Goal: Task Accomplishment & Management: Complete application form

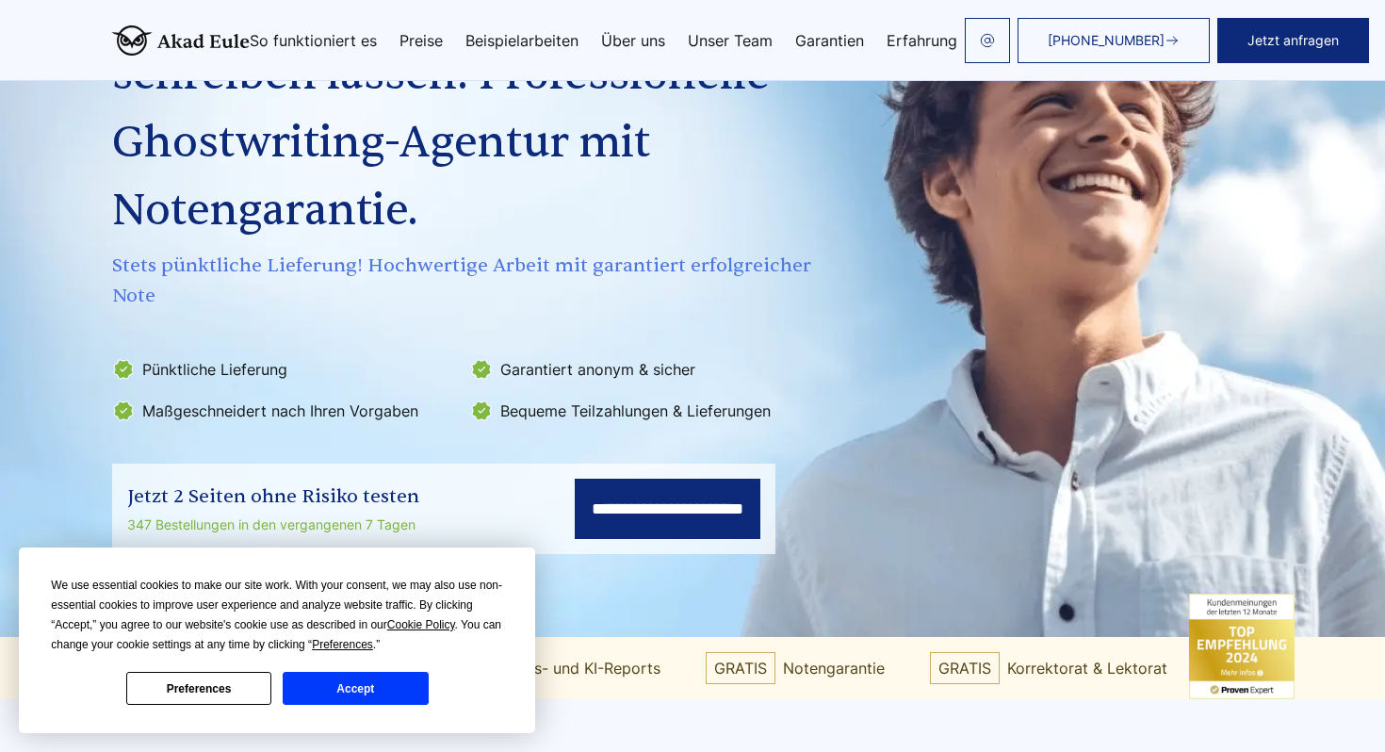
scroll to position [202, 0]
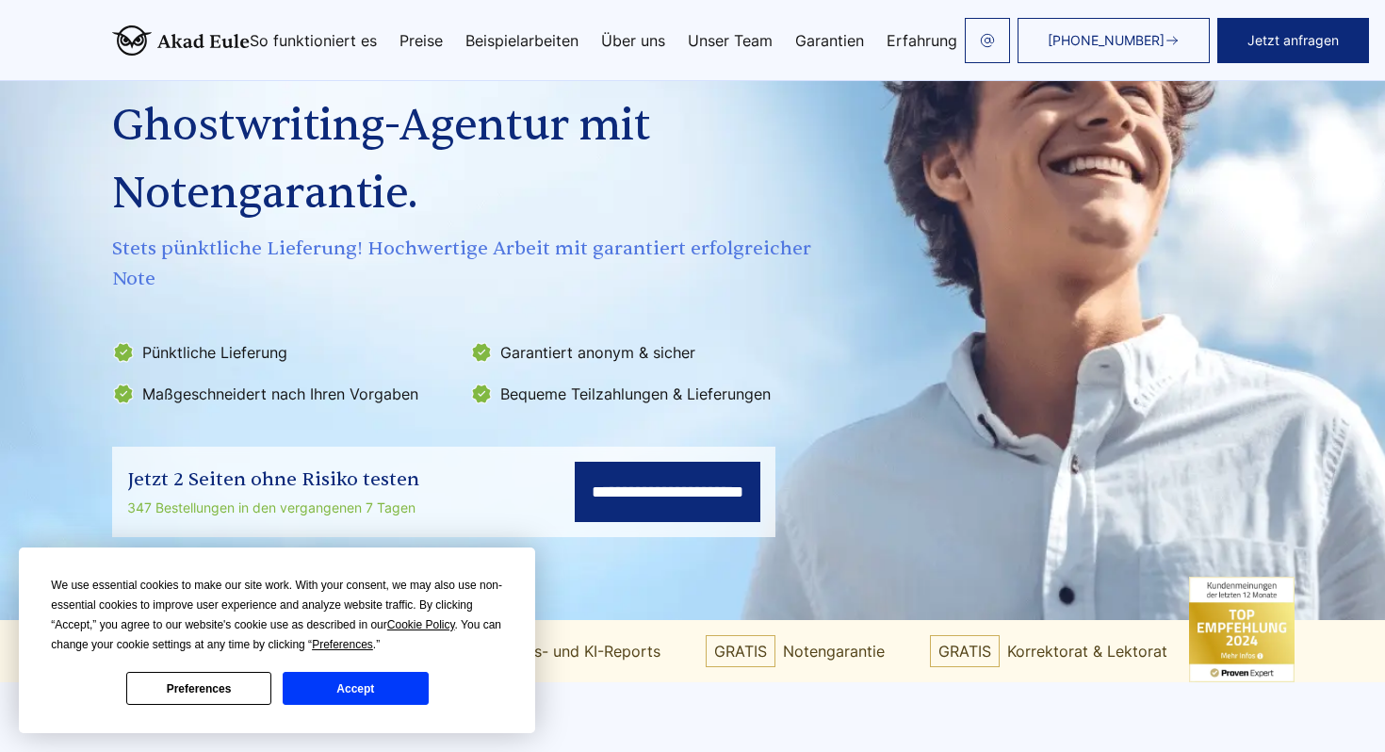
click at [321, 691] on button "Accept" at bounding box center [355, 688] width 145 height 33
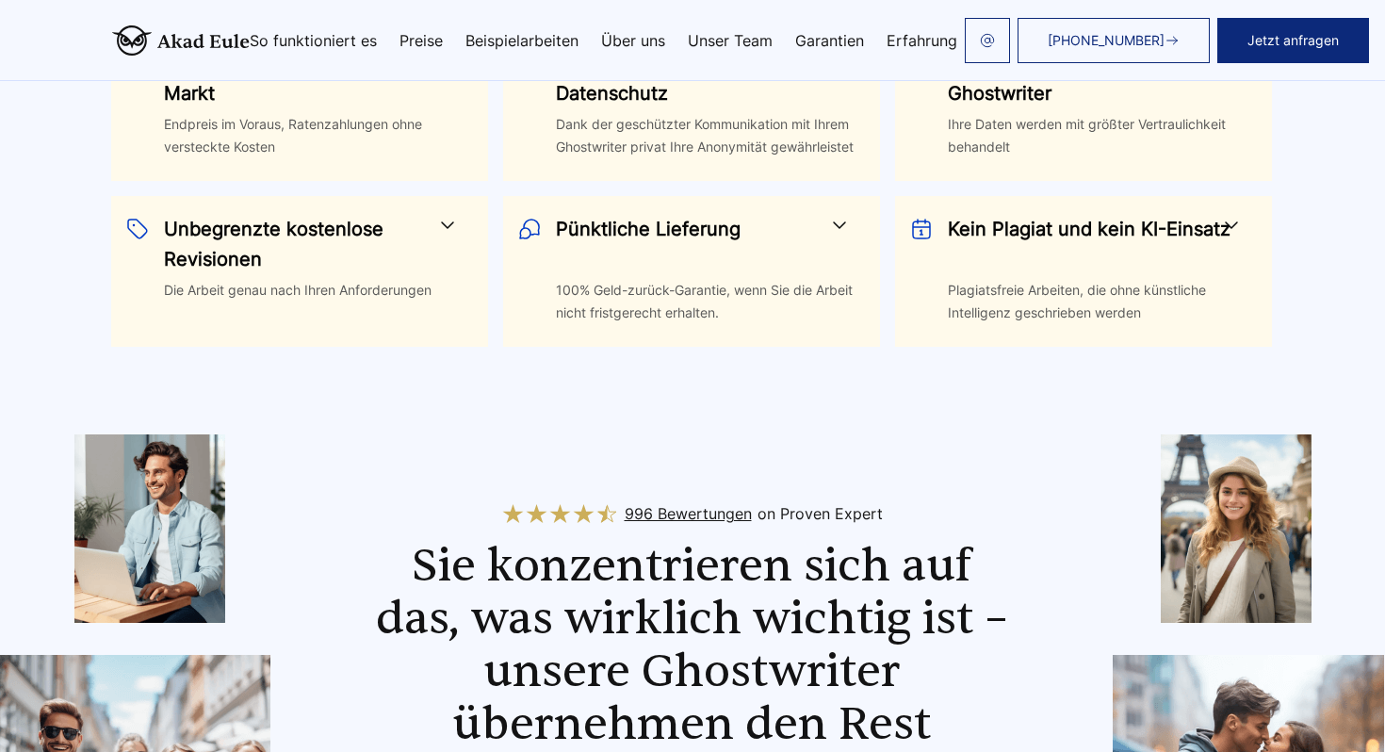
scroll to position [1177, 1]
click at [660, 251] on h3 "Pünktliche Lieferung" at bounding box center [699, 245] width 287 height 60
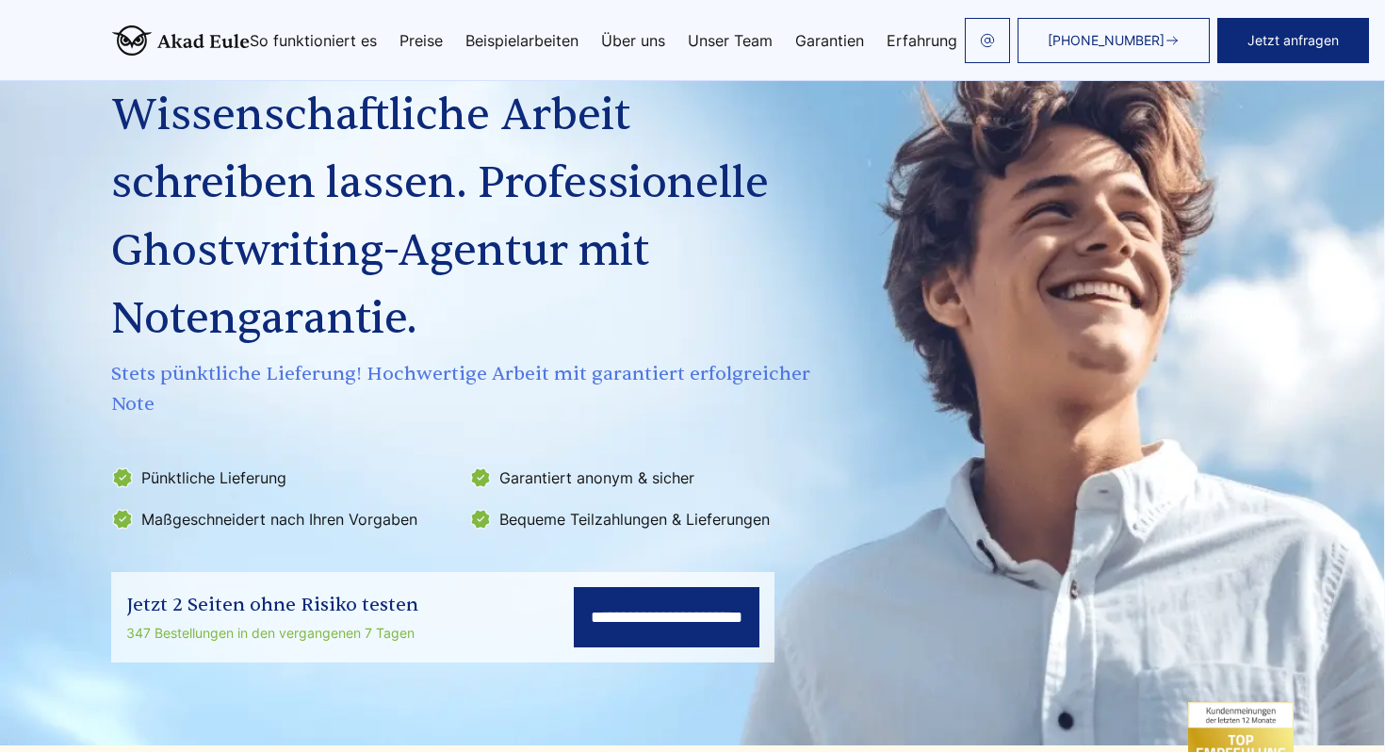
scroll to position [0, 1]
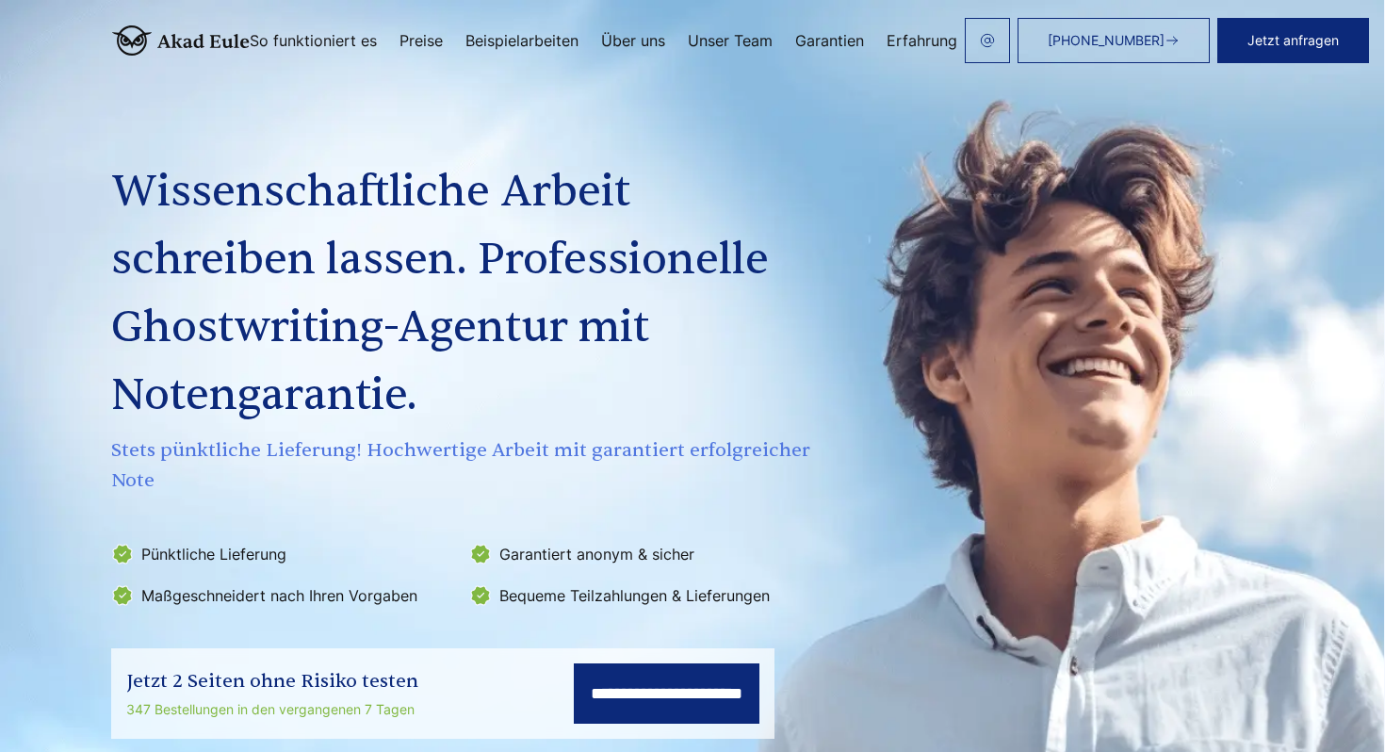
click at [420, 46] on link "Preise" at bounding box center [421, 40] width 43 height 15
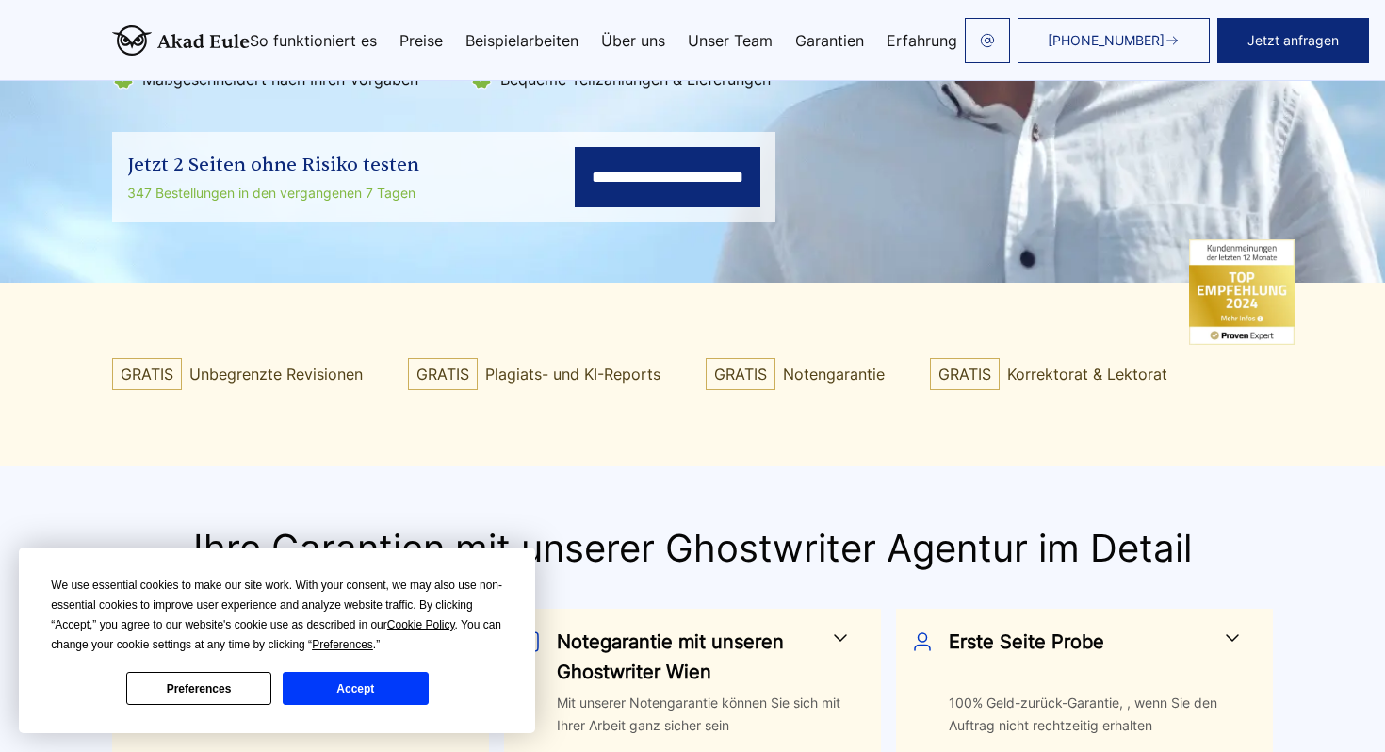
scroll to position [529, 0]
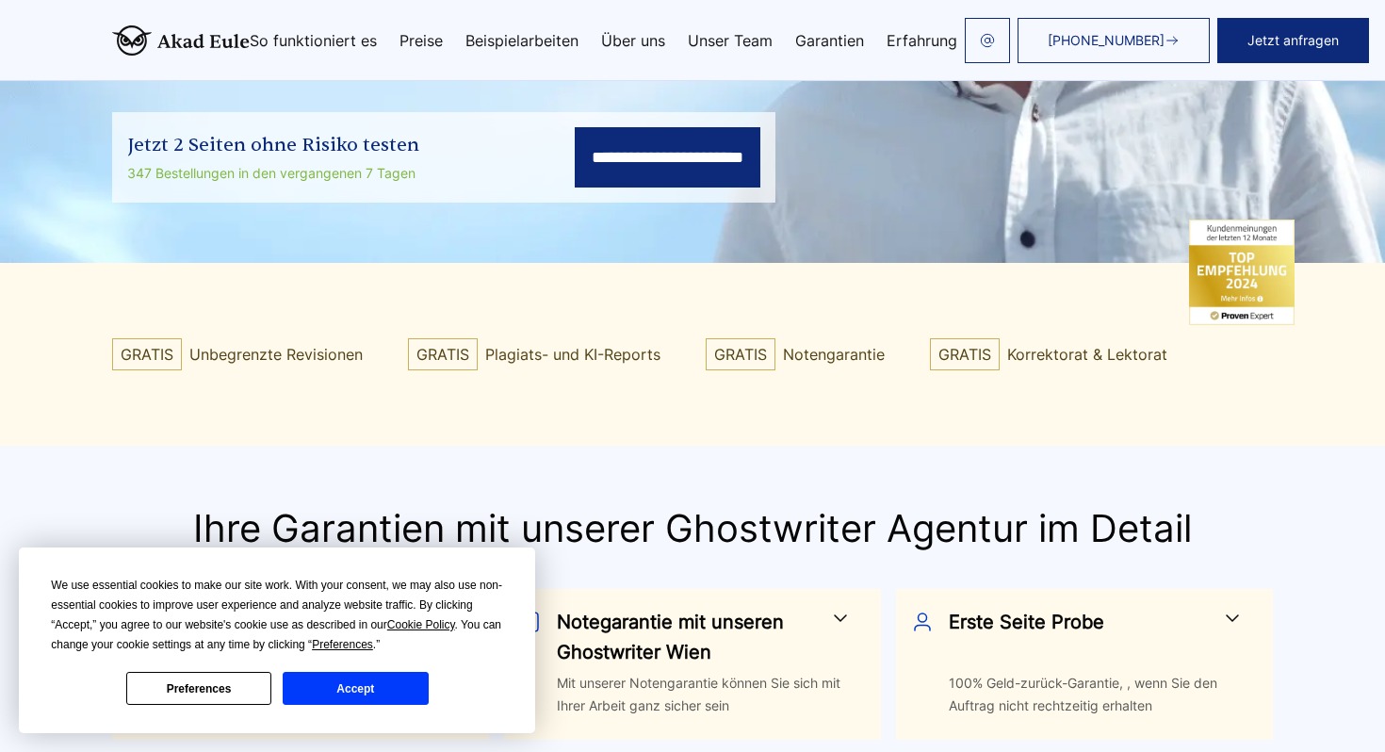
click at [601, 165] on input "**********" at bounding box center [668, 157] width 186 height 60
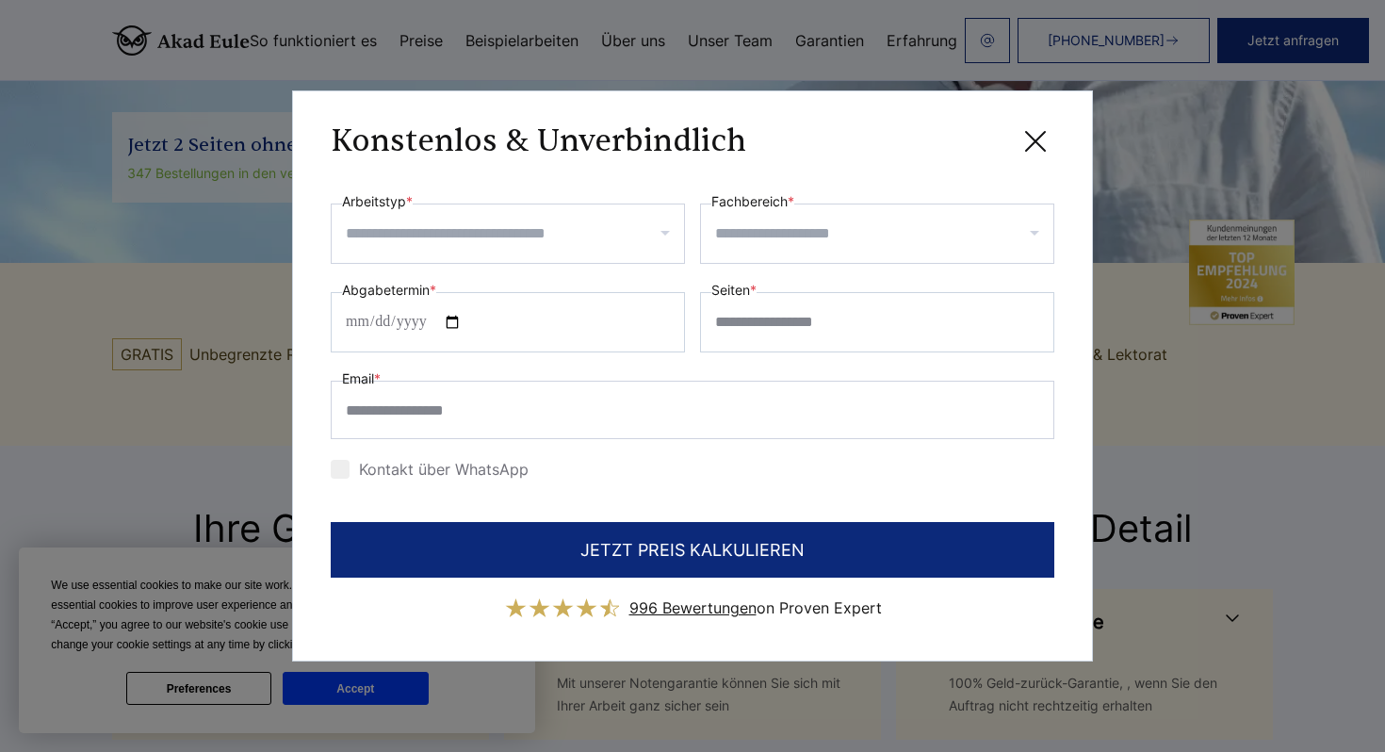
click at [513, 253] on div at bounding box center [508, 234] width 354 height 60
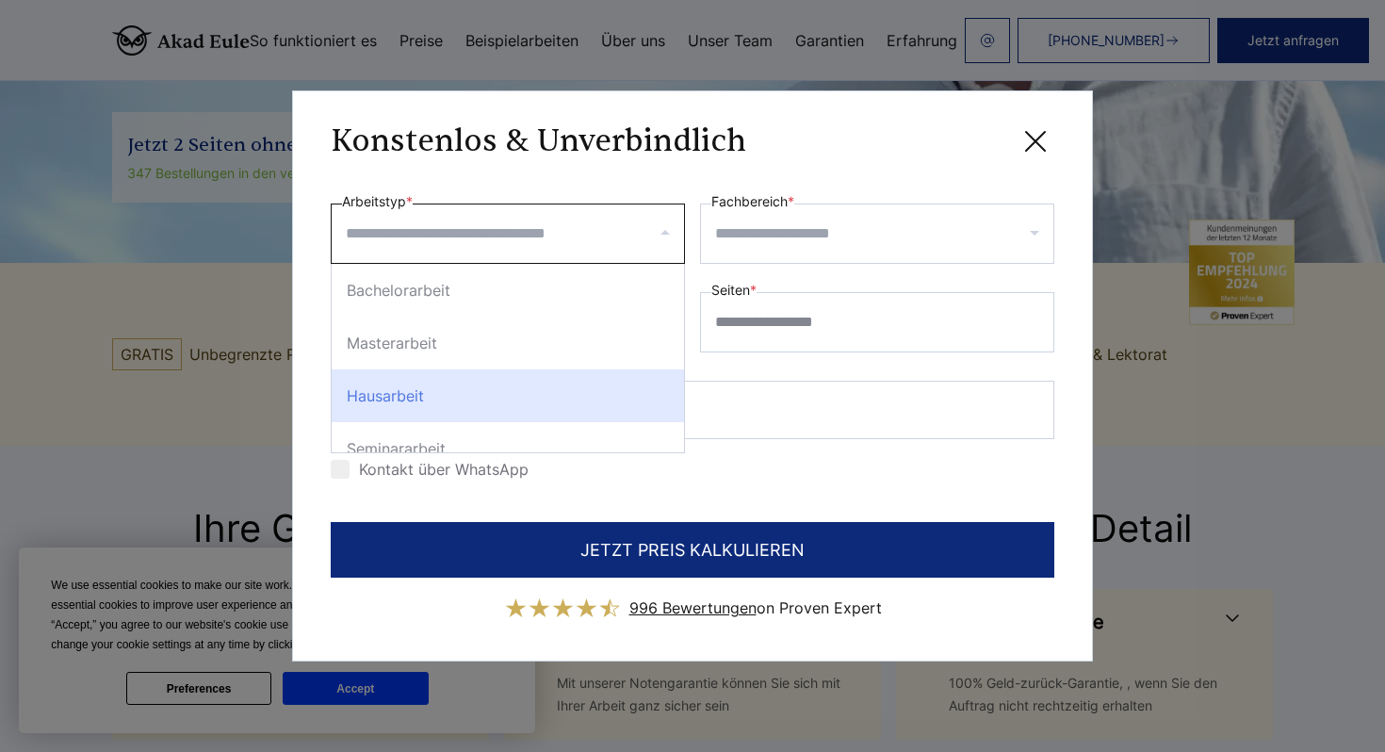
click at [757, 470] on div "Kontakt über WhatsApp" at bounding box center [693, 469] width 724 height 30
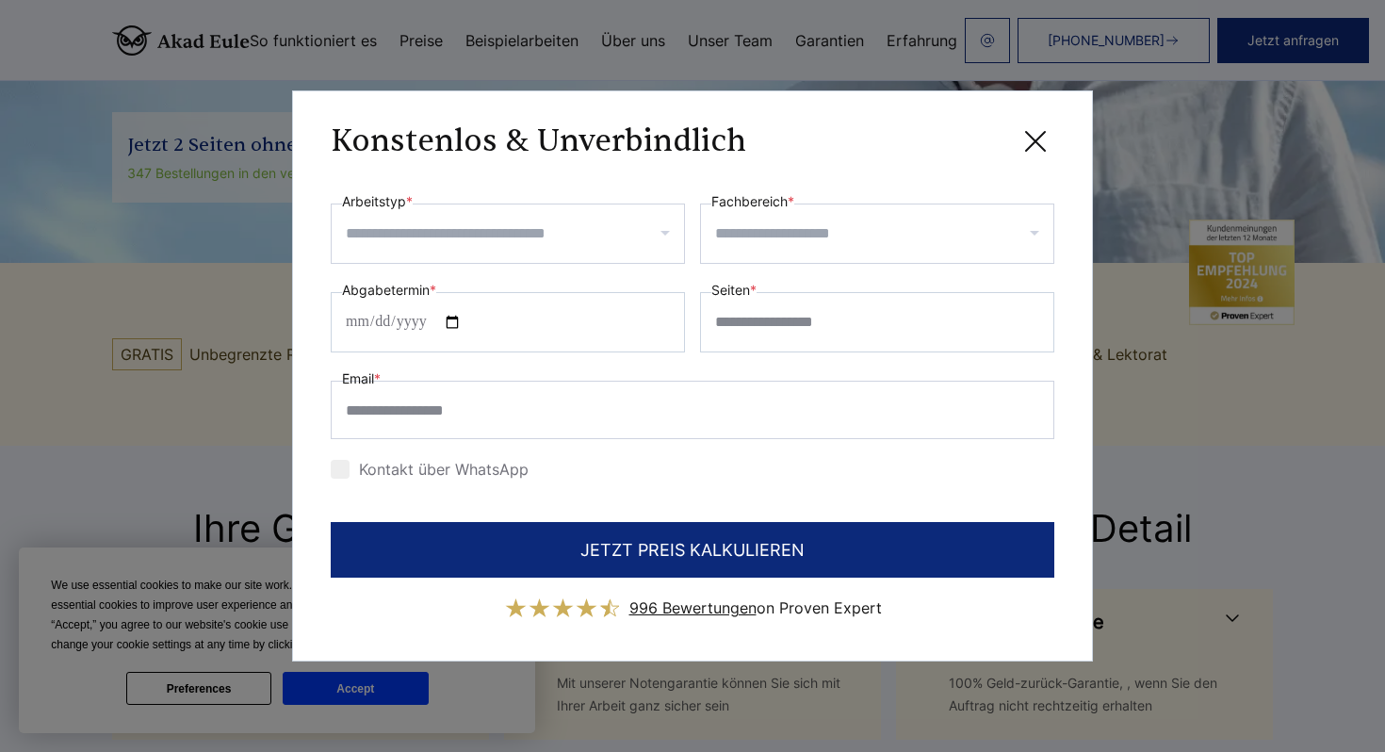
click at [527, 225] on input "Arbeitstyp *" at bounding box center [515, 234] width 338 height 30
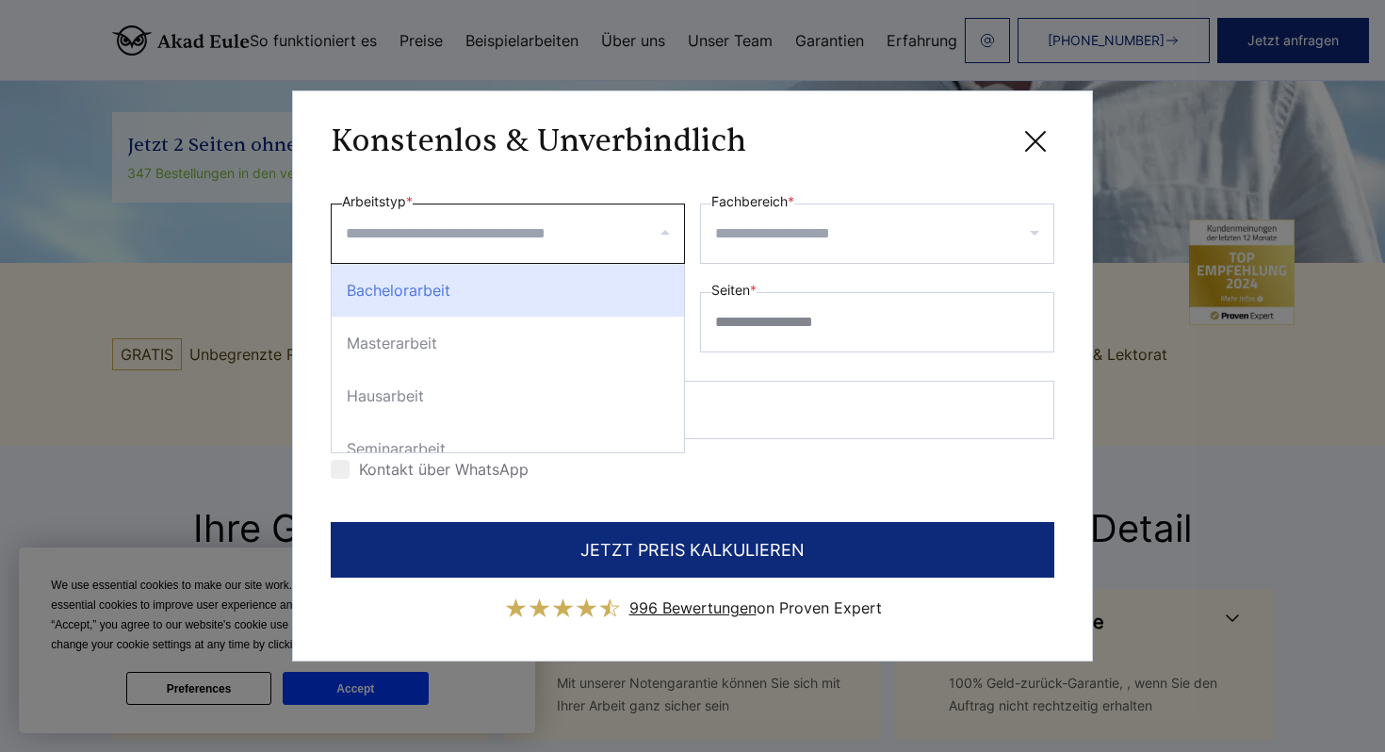
click at [457, 297] on div "Bachelorarbeit" at bounding box center [508, 290] width 352 height 53
select select "**"
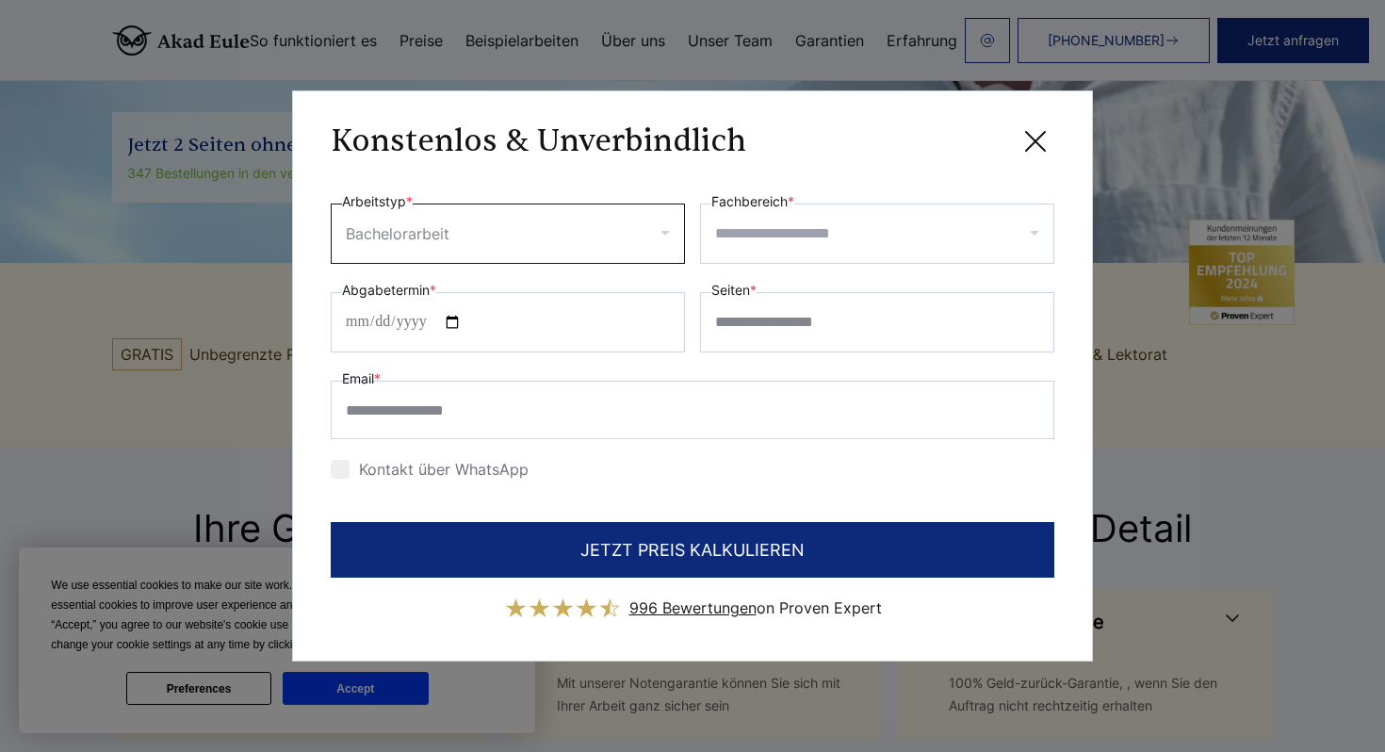
click at [805, 234] on input "Fachbereich *" at bounding box center [884, 234] width 338 height 30
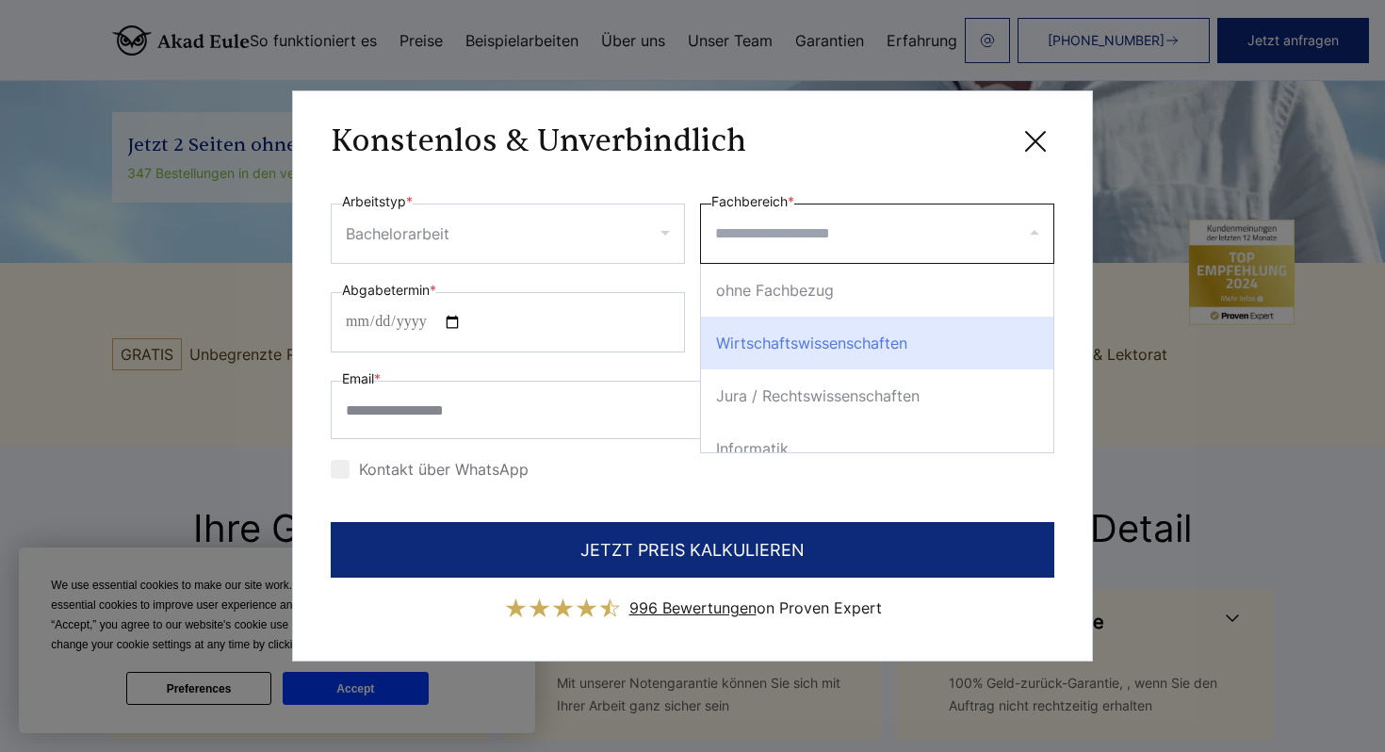
click at [799, 350] on div "Wirtschaftswissenschaften" at bounding box center [877, 343] width 352 height 53
select select "*"
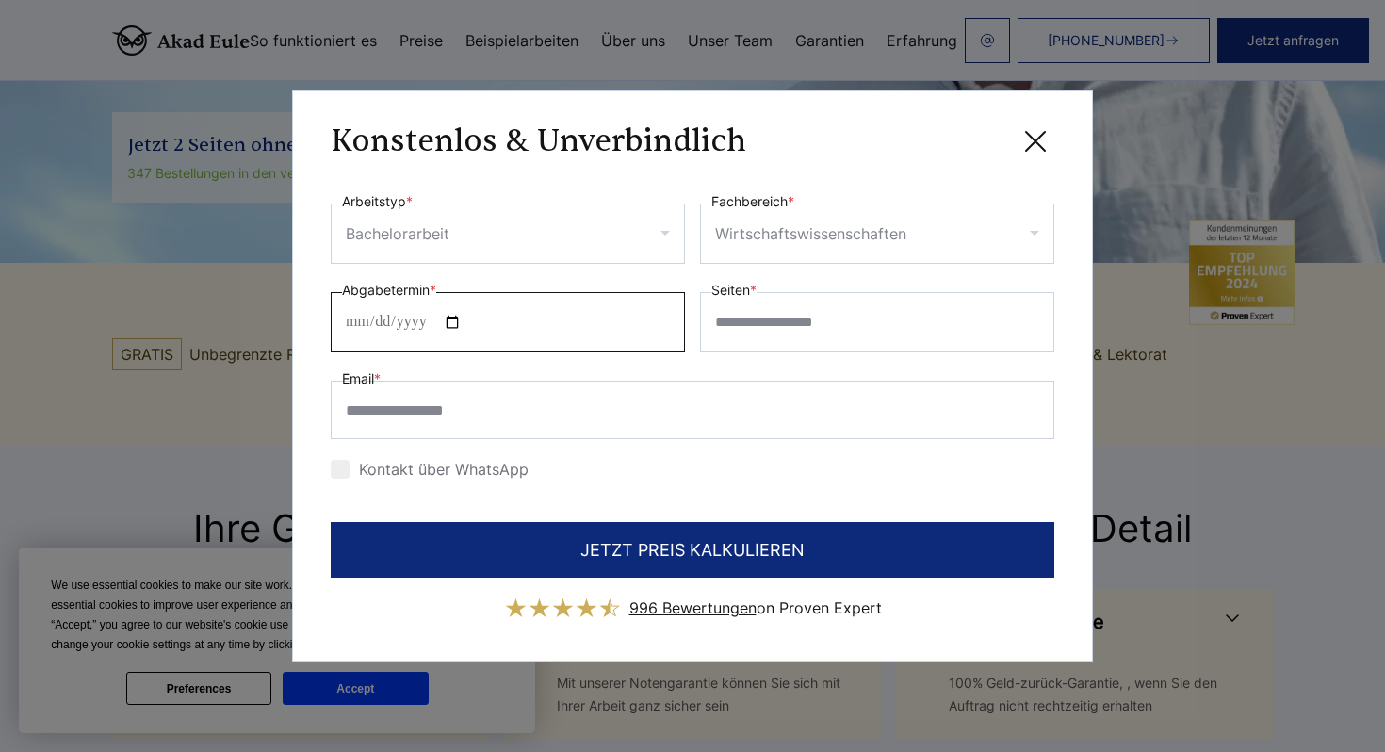
click at [492, 324] on input "Abgabetermin *" at bounding box center [508, 322] width 354 height 60
type input "**********"
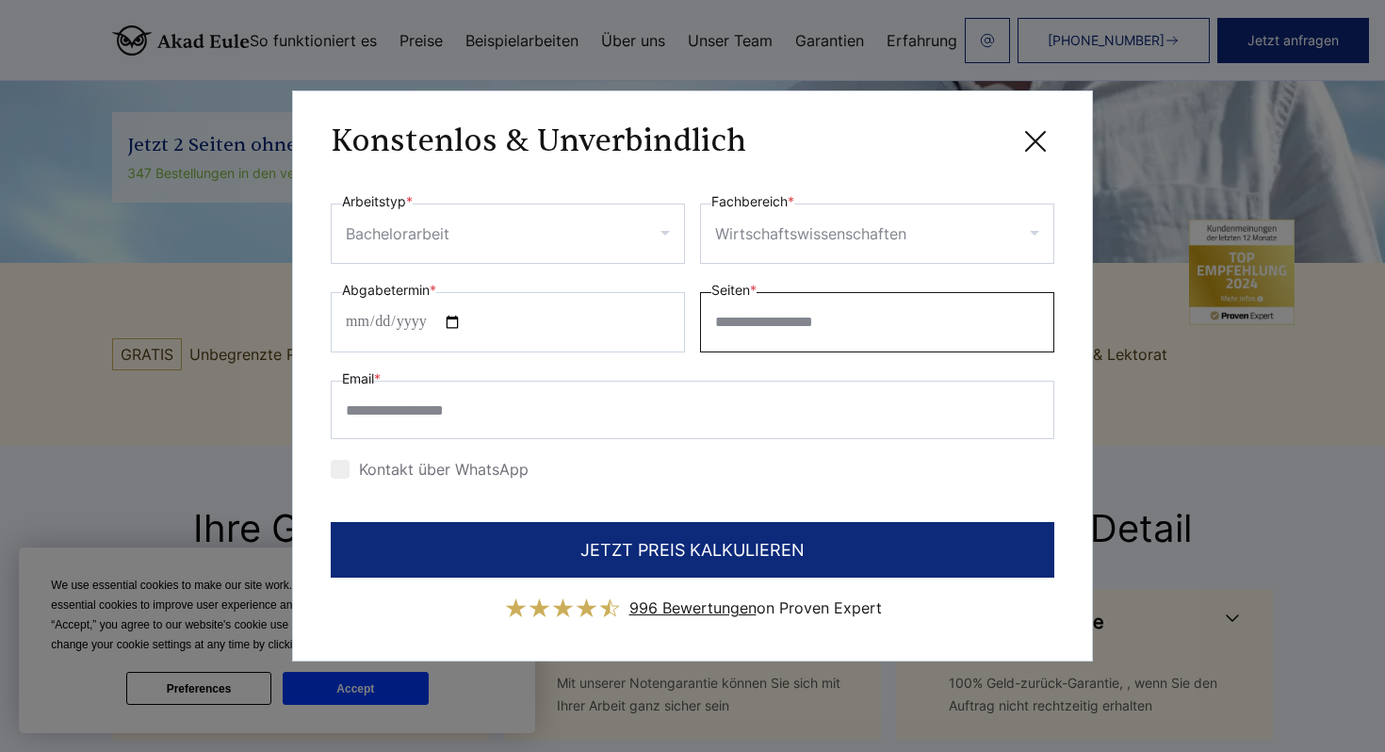
click at [852, 333] on input "Seiten *" at bounding box center [877, 322] width 354 height 60
type input "**"
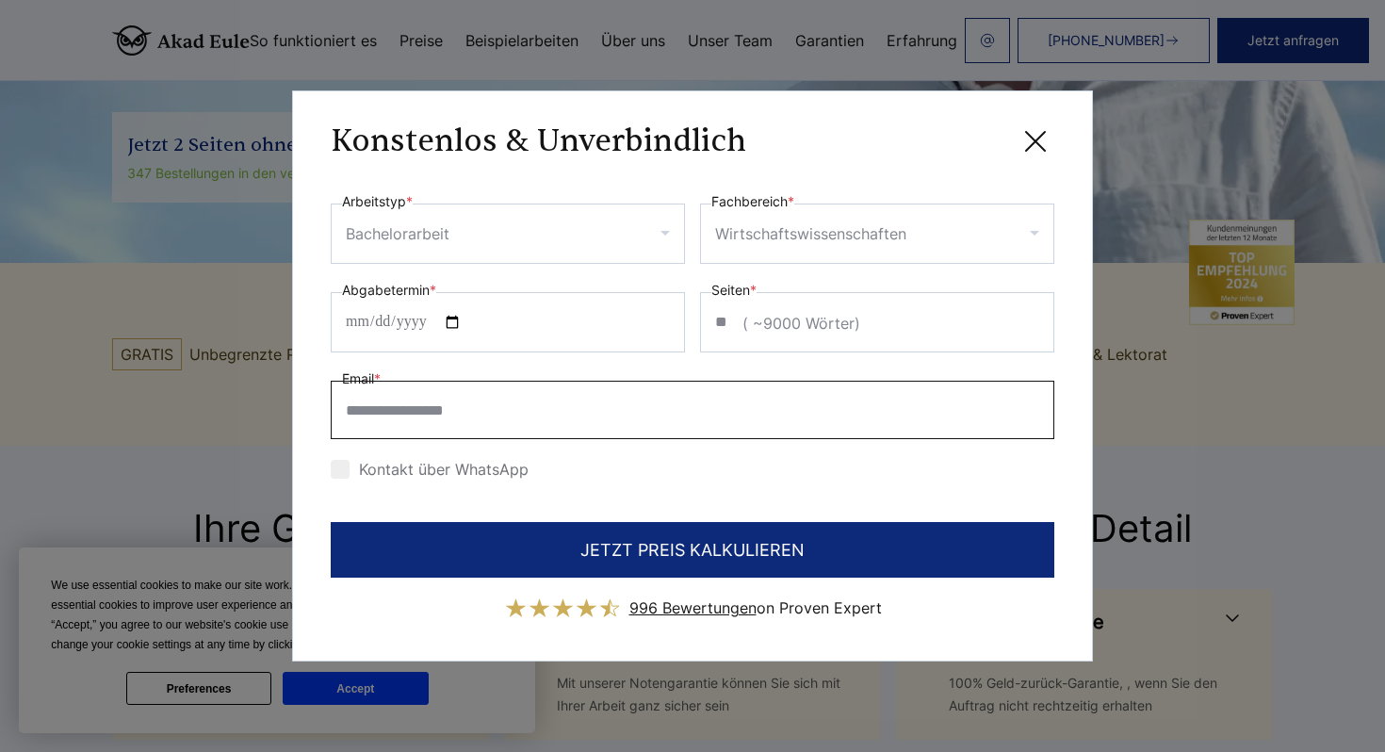
click at [684, 395] on input "Email *" at bounding box center [693, 410] width 724 height 58
type input "**********"
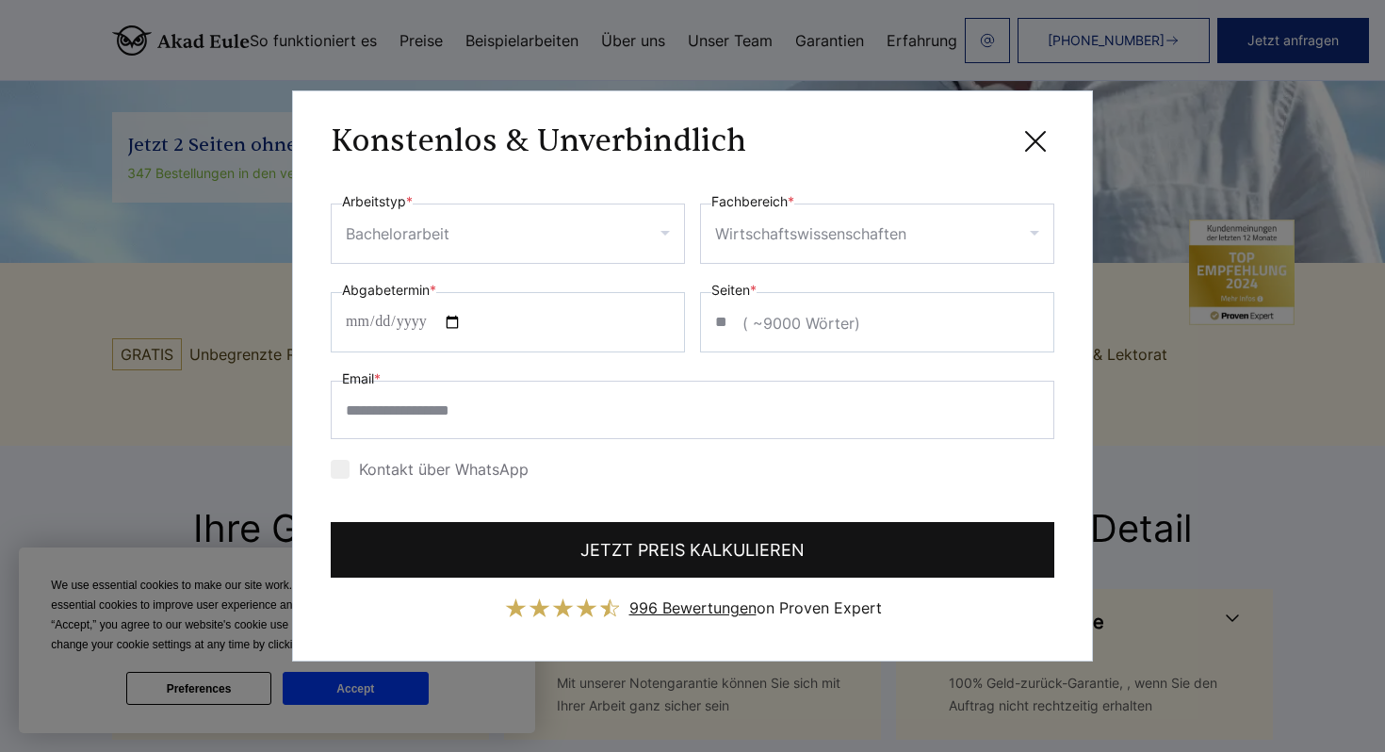
click at [527, 563] on button "JETZT PREIS KALKULIEREN" at bounding box center [693, 550] width 724 height 56
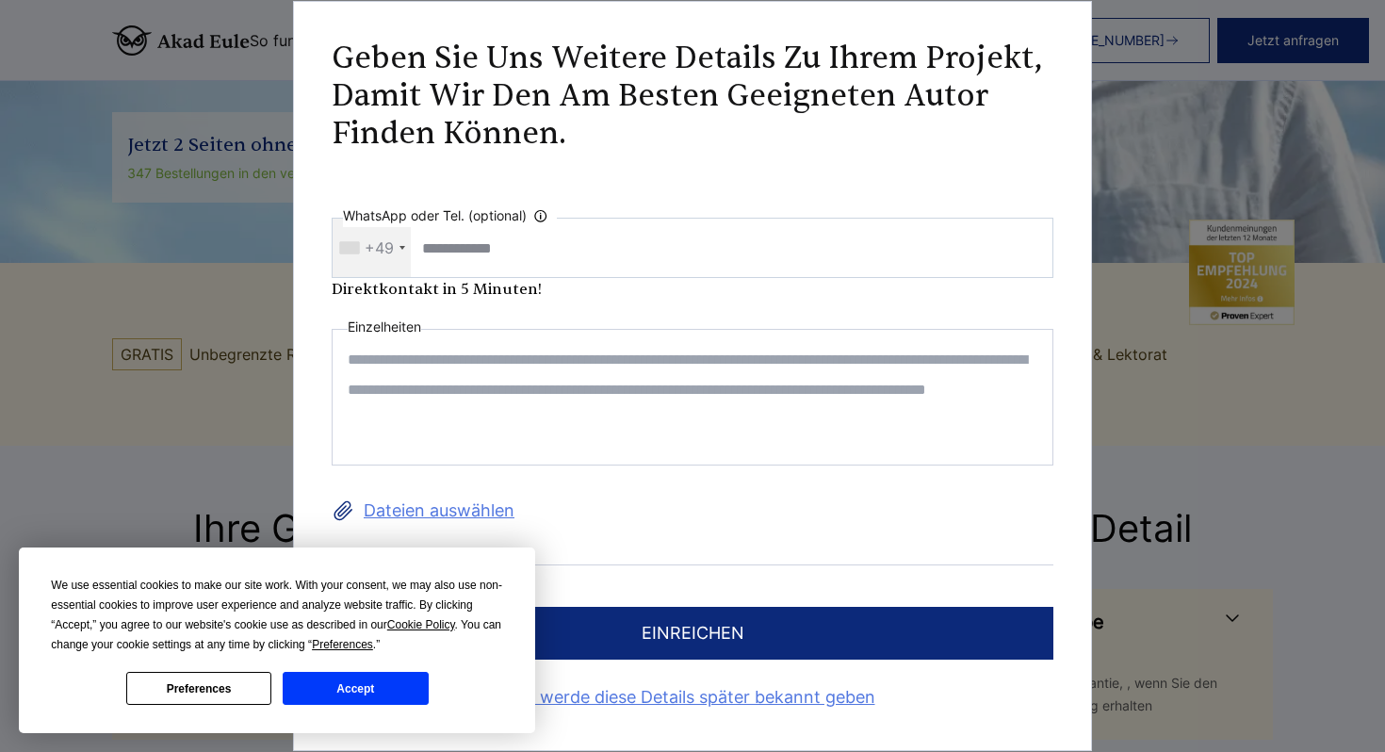
scroll to position [0, 0]
click at [618, 247] on input "WhatsApp oder Tel. (optional) Ihre Daten werden nicht an Dritte weitergegeben" at bounding box center [693, 248] width 722 height 60
click at [568, 367] on textarea at bounding box center [693, 397] width 722 height 137
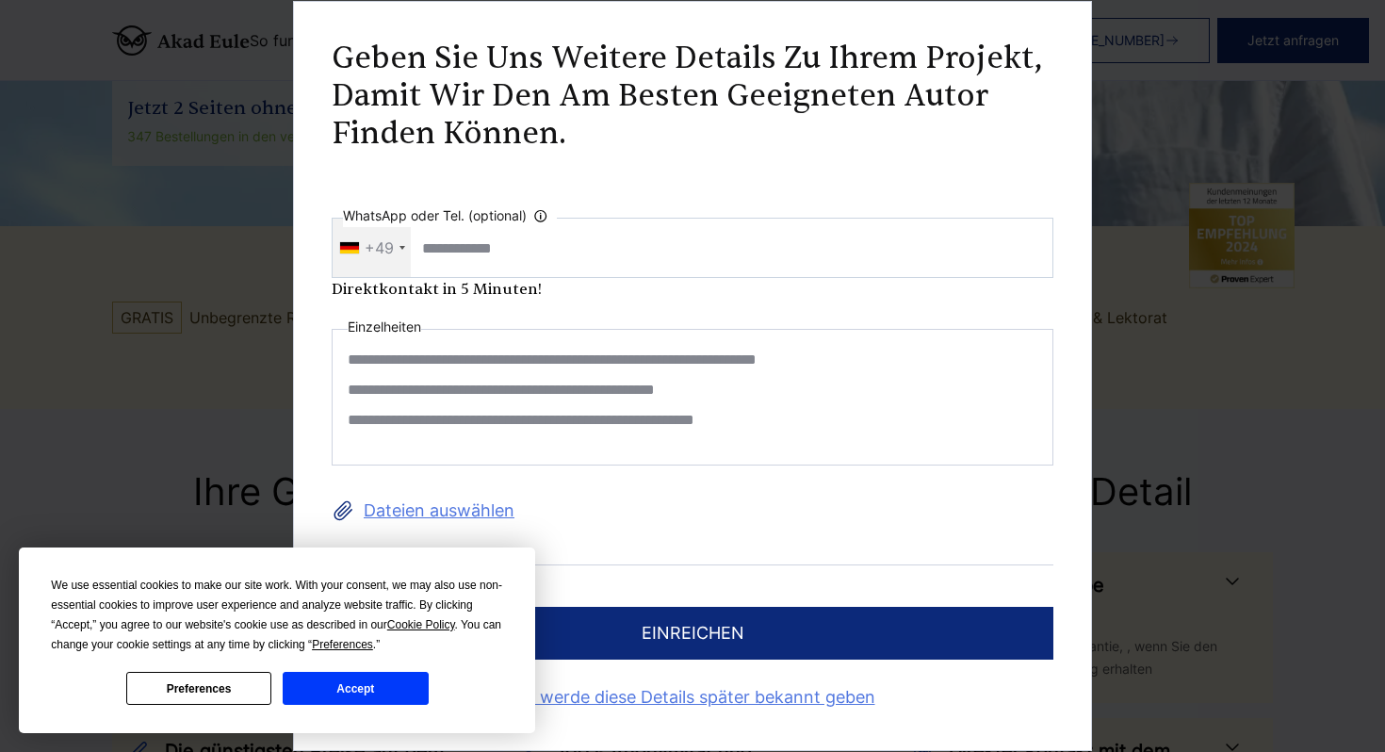
scroll to position [595, 0]
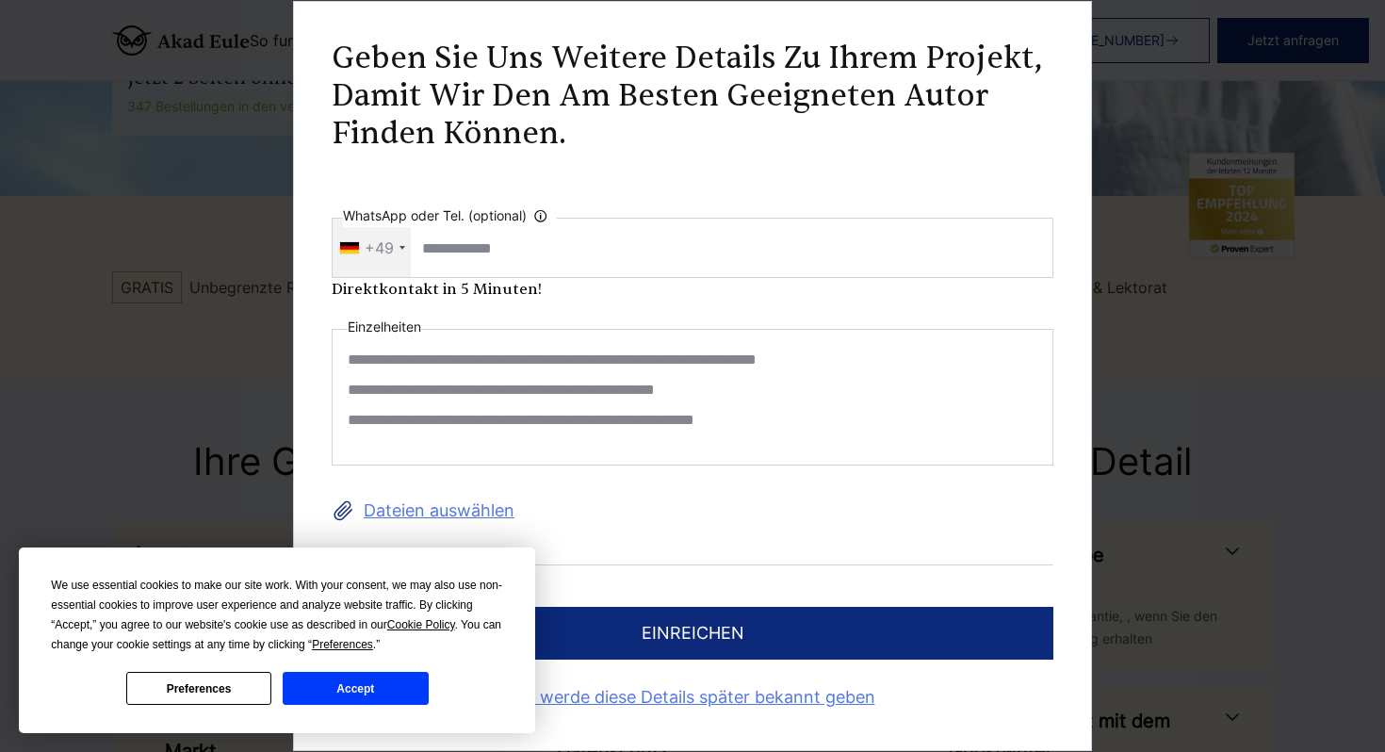
type textarea "**********"
click at [802, 633] on button "einreichen" at bounding box center [693, 633] width 722 height 53
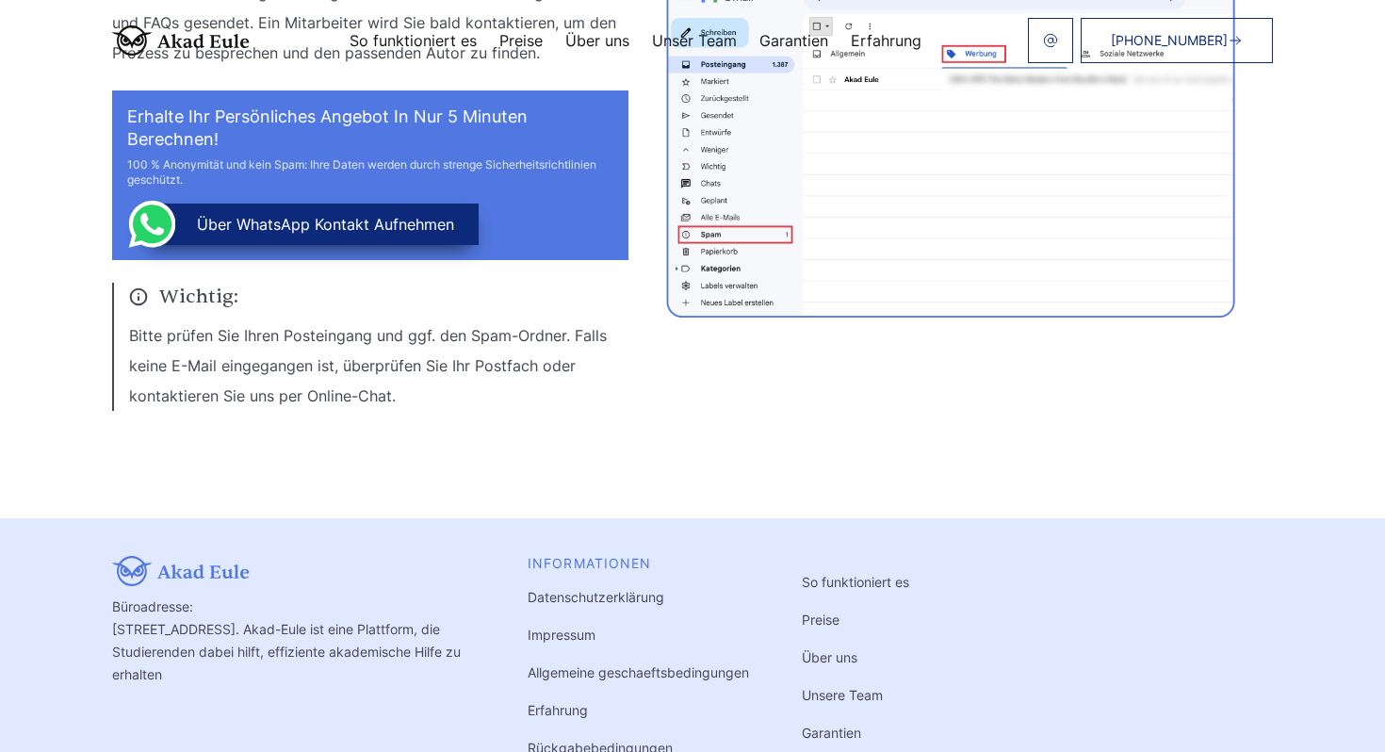
scroll to position [427, 0]
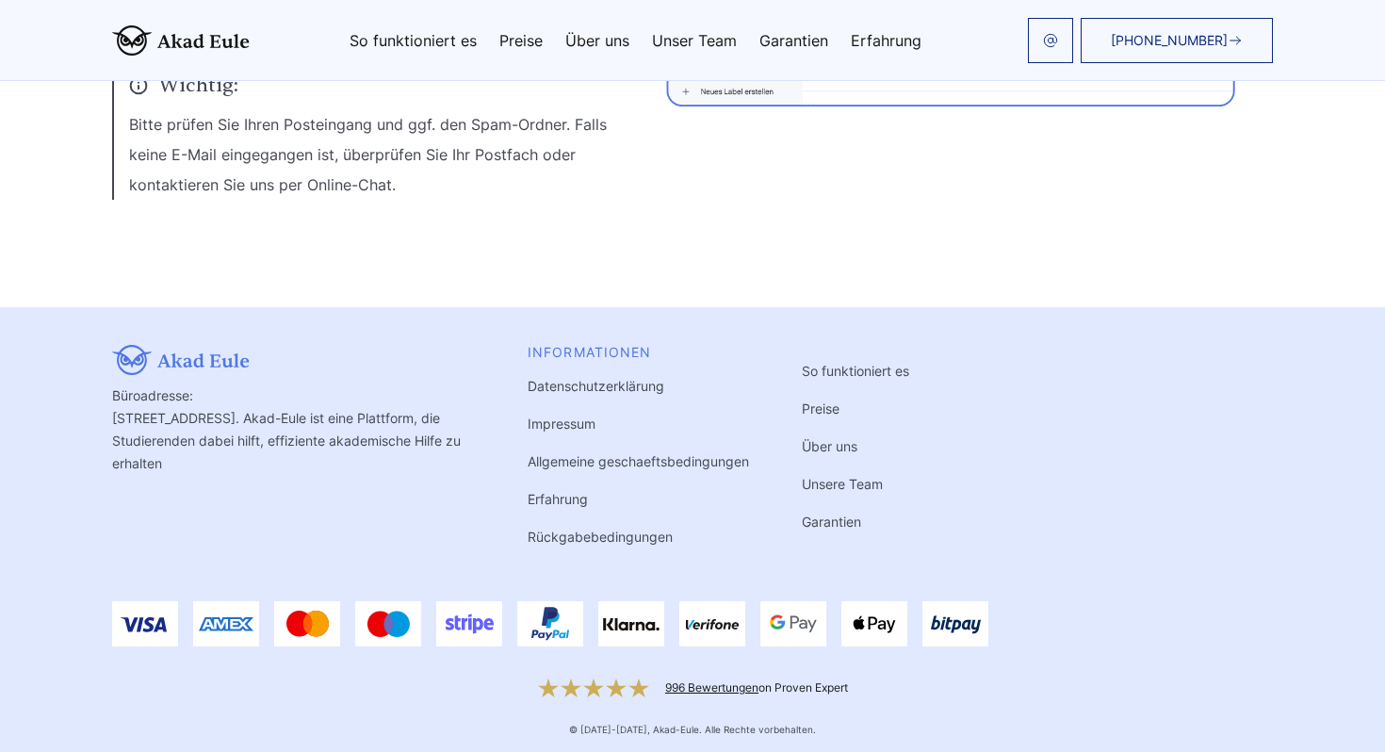
click at [700, 681] on link "996 Bewertungen" at bounding box center [711, 687] width 93 height 14
